Goal: Transaction & Acquisition: Download file/media

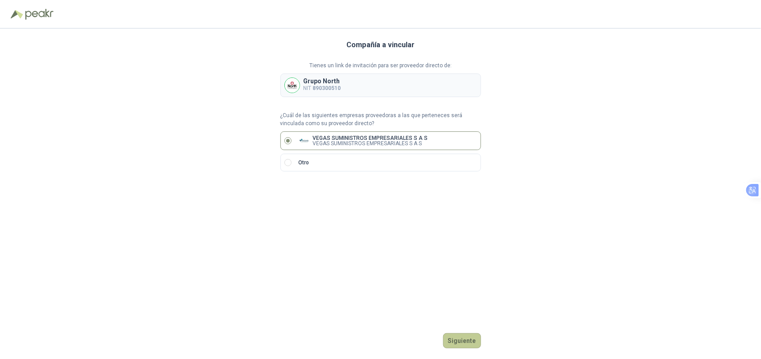
click at [460, 345] on button "Siguiente" at bounding box center [462, 340] width 38 height 15
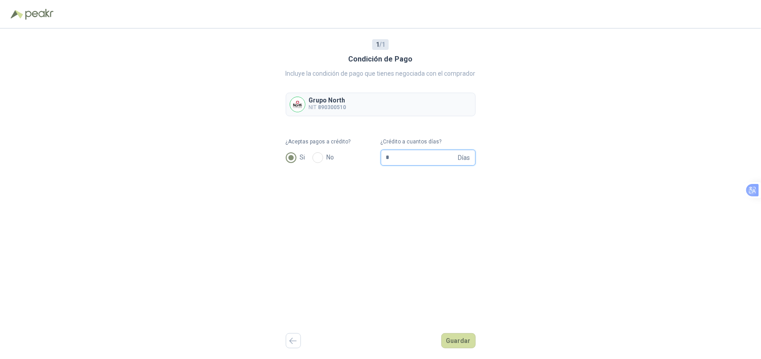
click at [443, 160] on input "*" at bounding box center [421, 157] width 70 height 15
type input "**"
click at [471, 337] on button "Guardar" at bounding box center [458, 340] width 34 height 15
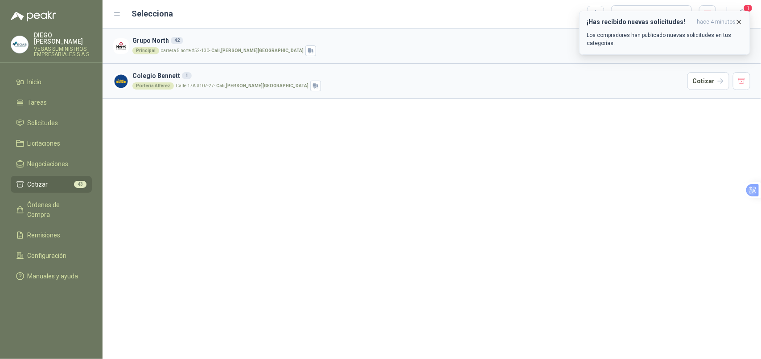
click at [737, 19] on icon "button" at bounding box center [739, 22] width 8 height 8
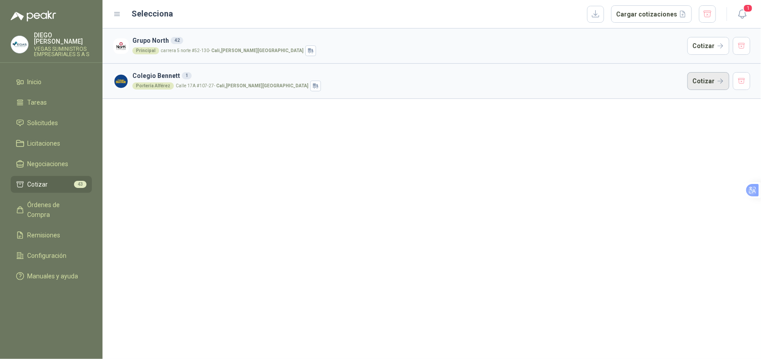
click at [718, 82] on button "Cotizar" at bounding box center [708, 81] width 42 height 18
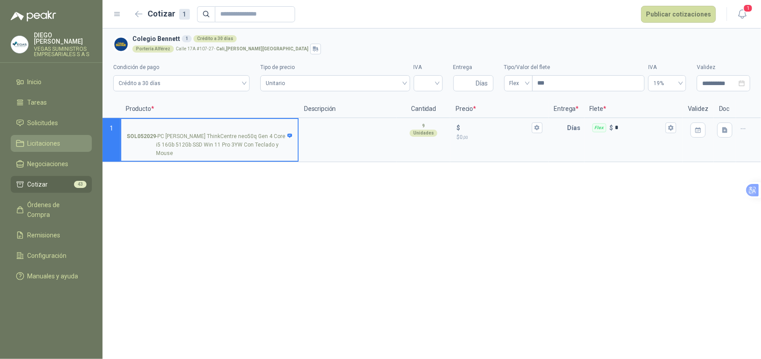
click at [47, 135] on link "Licitaciones" at bounding box center [51, 143] width 81 height 17
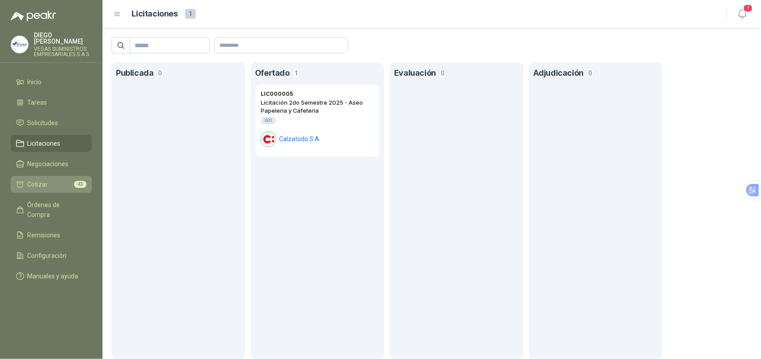
click at [46, 180] on span "Cotizar" at bounding box center [38, 185] width 21 height 10
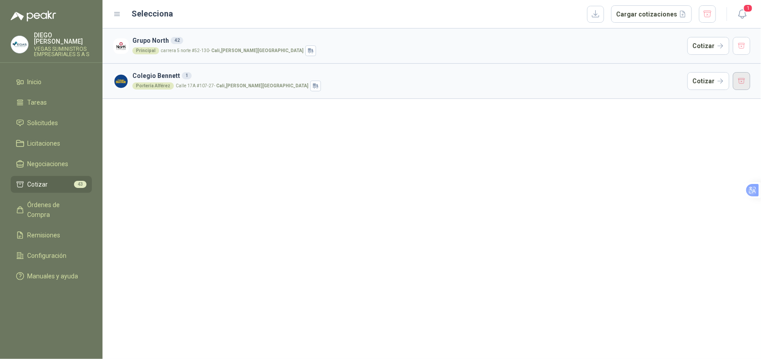
click at [748, 82] on button "button" at bounding box center [742, 81] width 18 height 18
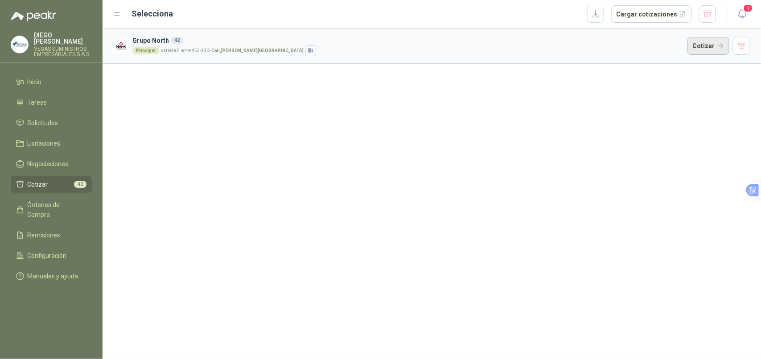
click at [706, 49] on button "Cotizar" at bounding box center [708, 46] width 42 height 18
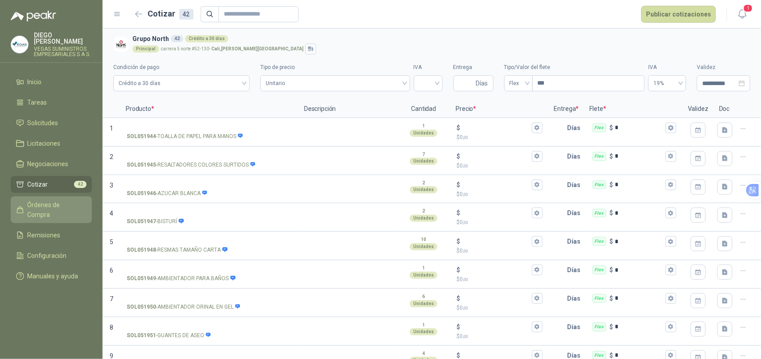
click at [59, 201] on span "Órdenes de Compra" at bounding box center [56, 210] width 56 height 20
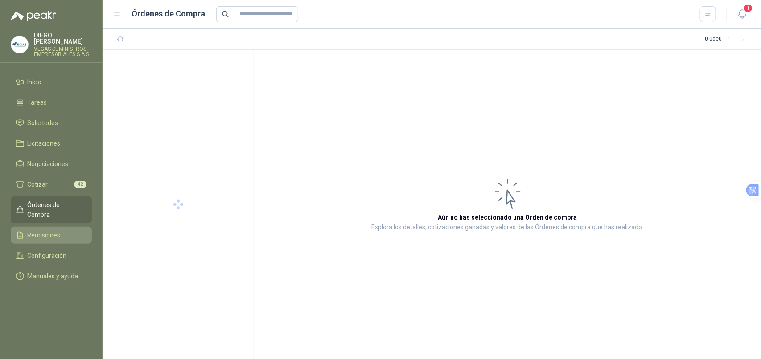
click at [65, 230] on li "Remisiones" at bounding box center [51, 235] width 70 height 10
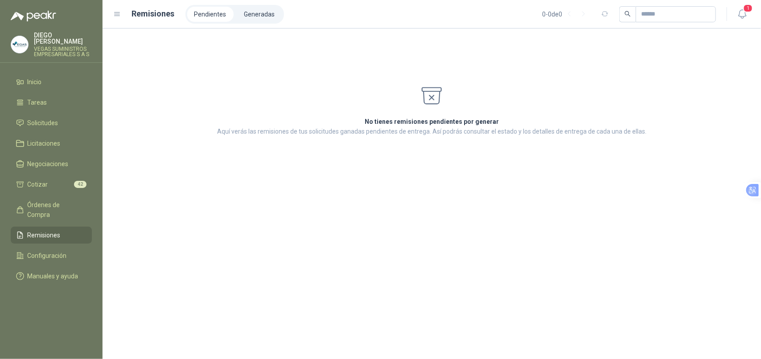
click at [244, 22] on ul "Pendientes Generadas" at bounding box center [234, 14] width 99 height 19
click at [255, 16] on li "Generadas" at bounding box center [259, 14] width 45 height 15
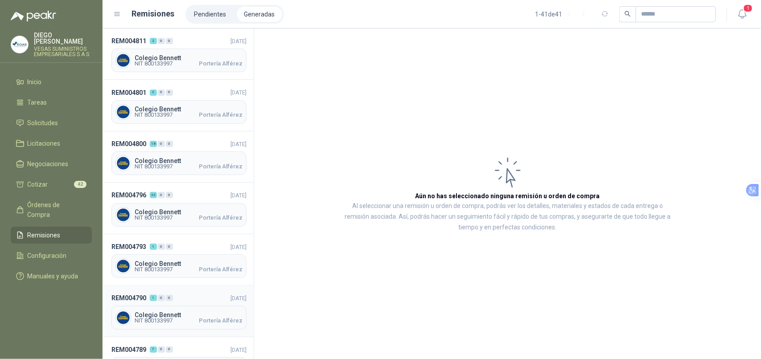
click at [175, 325] on div "Colegio [PERSON_NAME] NIT 800133997 Portería [PERSON_NAME]" at bounding box center [178, 318] width 135 height 24
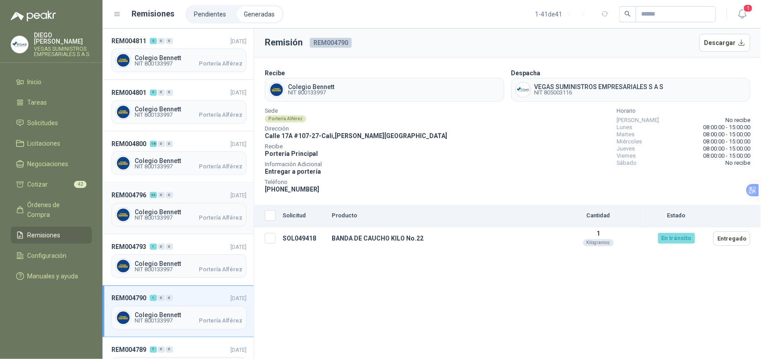
click at [186, 192] on header "REM004796 33 0 0 [DATE]" at bounding box center [178, 195] width 135 height 10
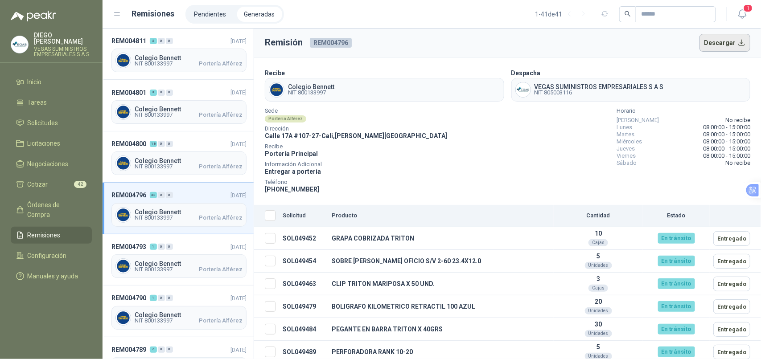
click at [720, 39] on button "Descargar" at bounding box center [724, 43] width 51 height 18
click at [197, 209] on span "Colegio Bennett" at bounding box center [189, 212] width 108 height 6
click at [717, 41] on button "Descargar" at bounding box center [724, 43] width 51 height 18
